Goal: Find specific page/section: Find specific page/section

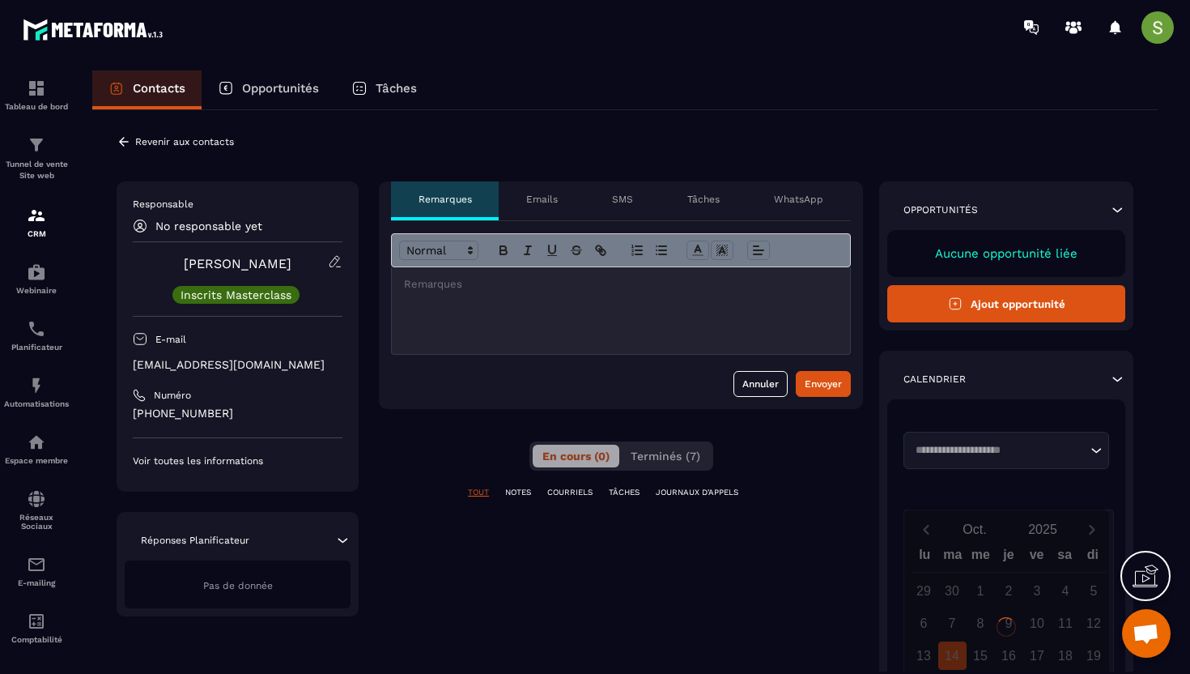
click at [197, 369] on p "[EMAIL_ADDRESS][DOMAIN_NAME]" at bounding box center [238, 364] width 210 height 15
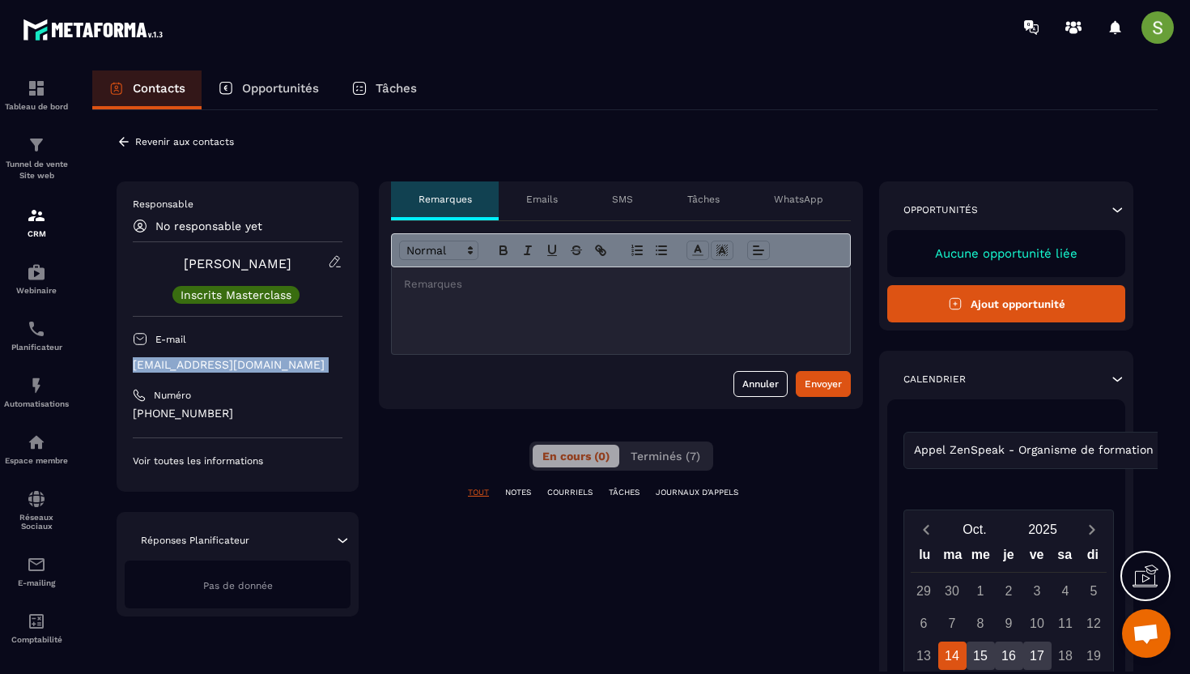
copy div "[EMAIL_ADDRESS][DOMAIN_NAME]"
click at [124, 138] on icon at bounding box center [124, 141] width 15 height 15
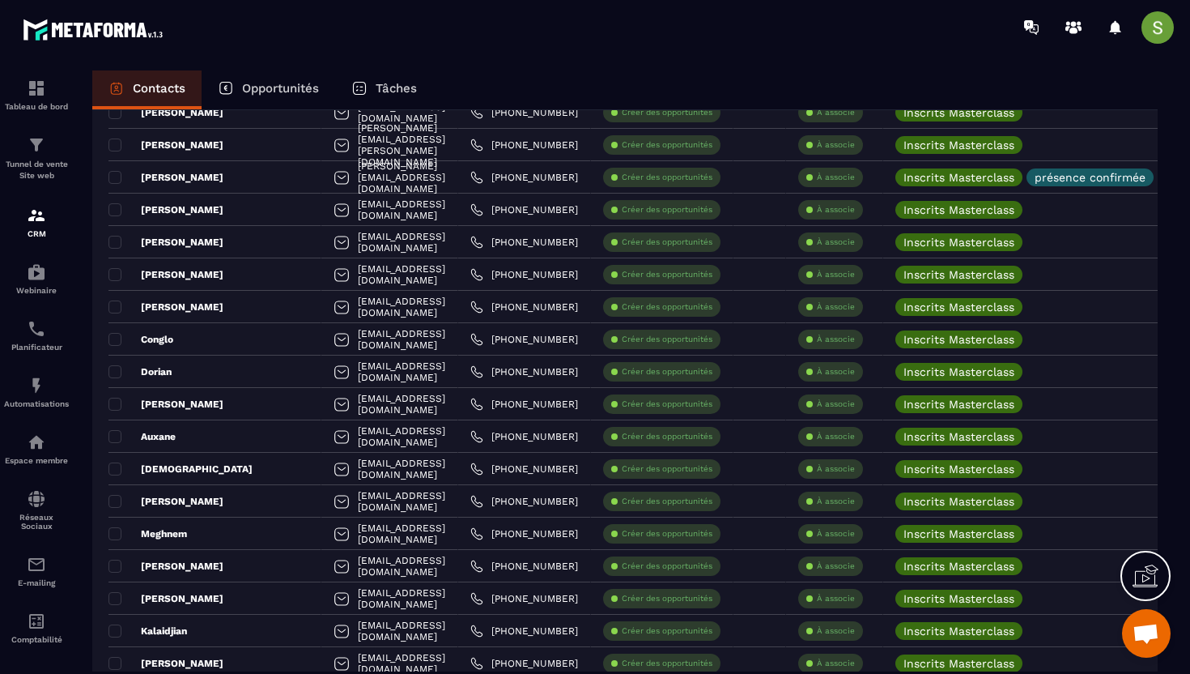
scroll to position [1378, 0]
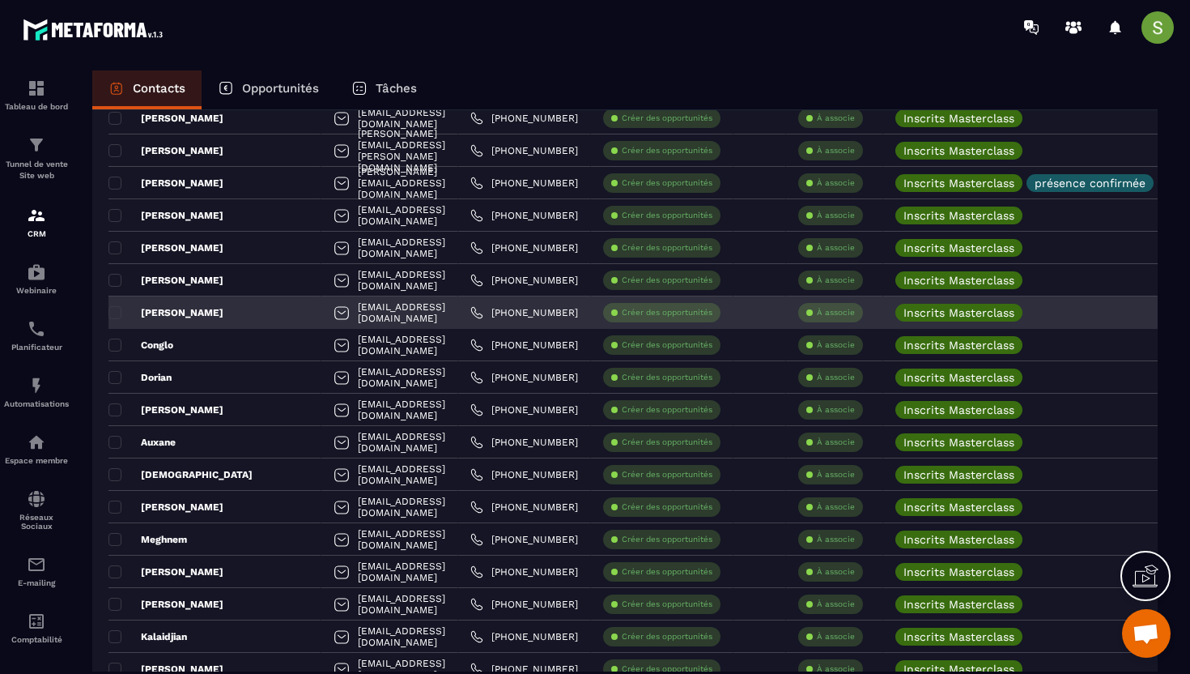
click at [196, 322] on div "[PERSON_NAME]" at bounding box center [215, 312] width 213 height 32
